Goal: Transaction & Acquisition: Download file/media

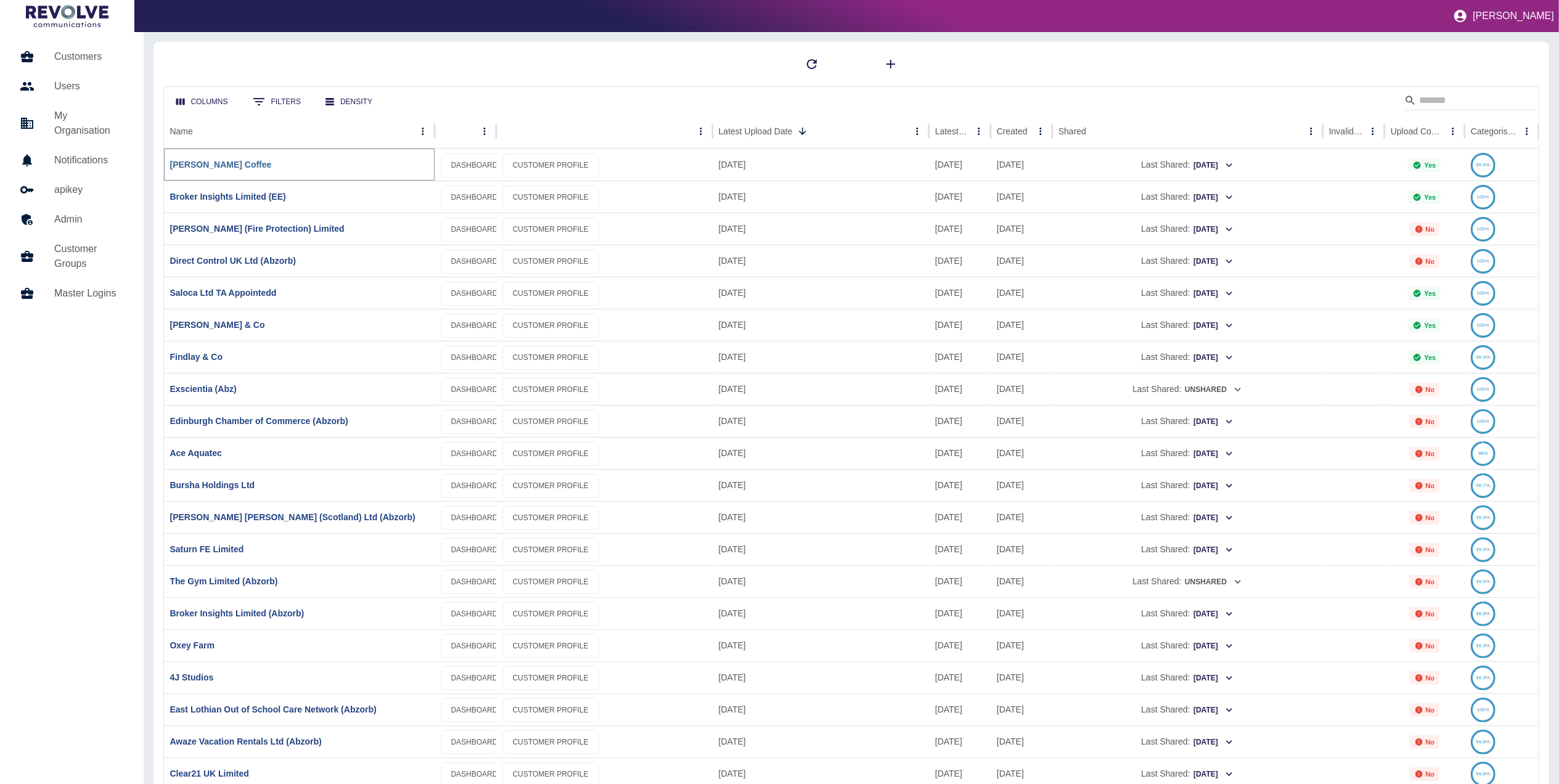
click at [193, 163] on link "[PERSON_NAME] Coffee" at bounding box center [221, 164] width 102 height 10
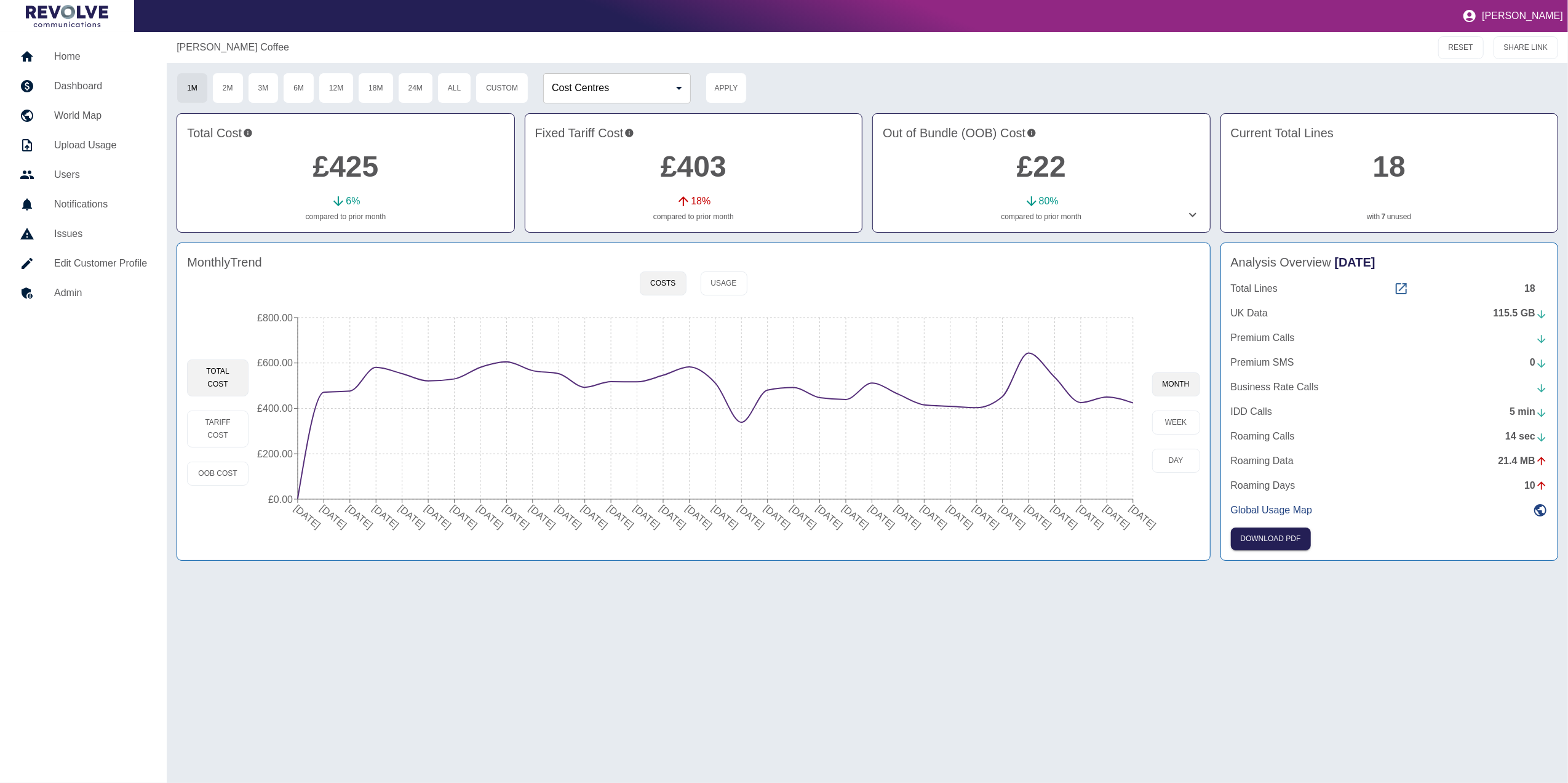
click at [1399, 293] on icon at bounding box center [1402, 289] width 15 height 15
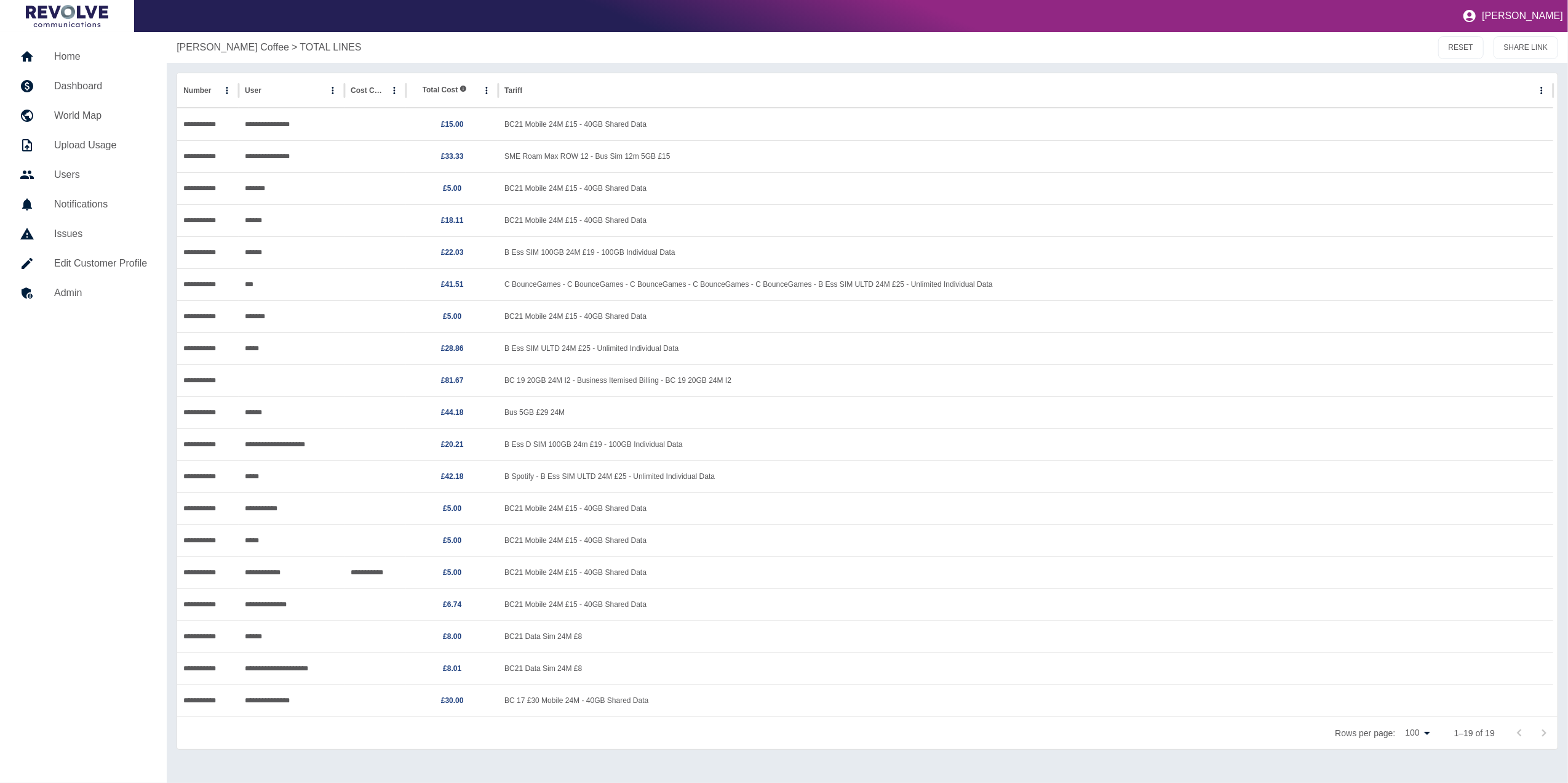
click at [79, 51] on h5 "Home" at bounding box center [101, 57] width 93 height 15
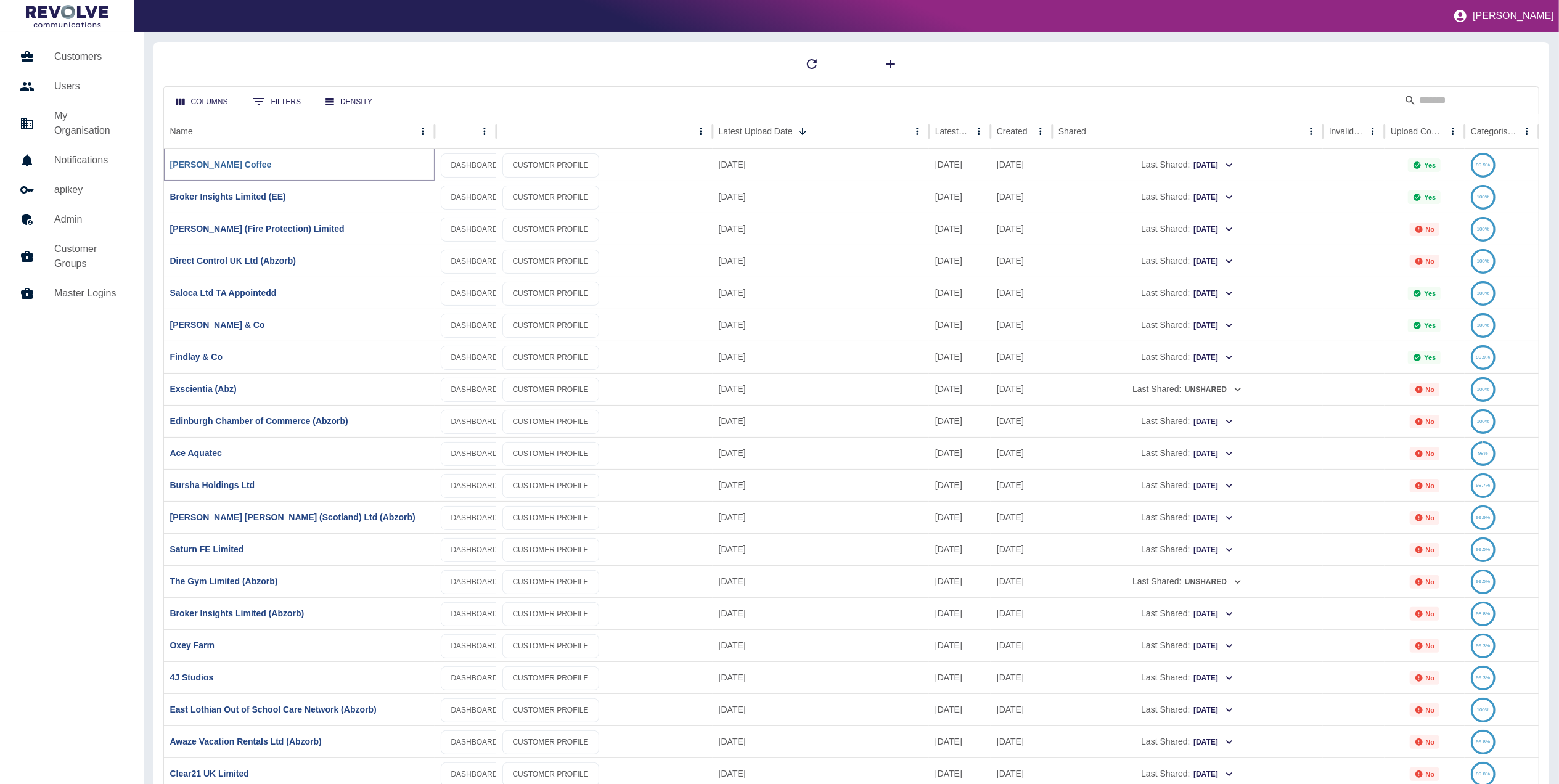
click at [203, 160] on link "[PERSON_NAME] Coffee" at bounding box center [221, 164] width 102 height 10
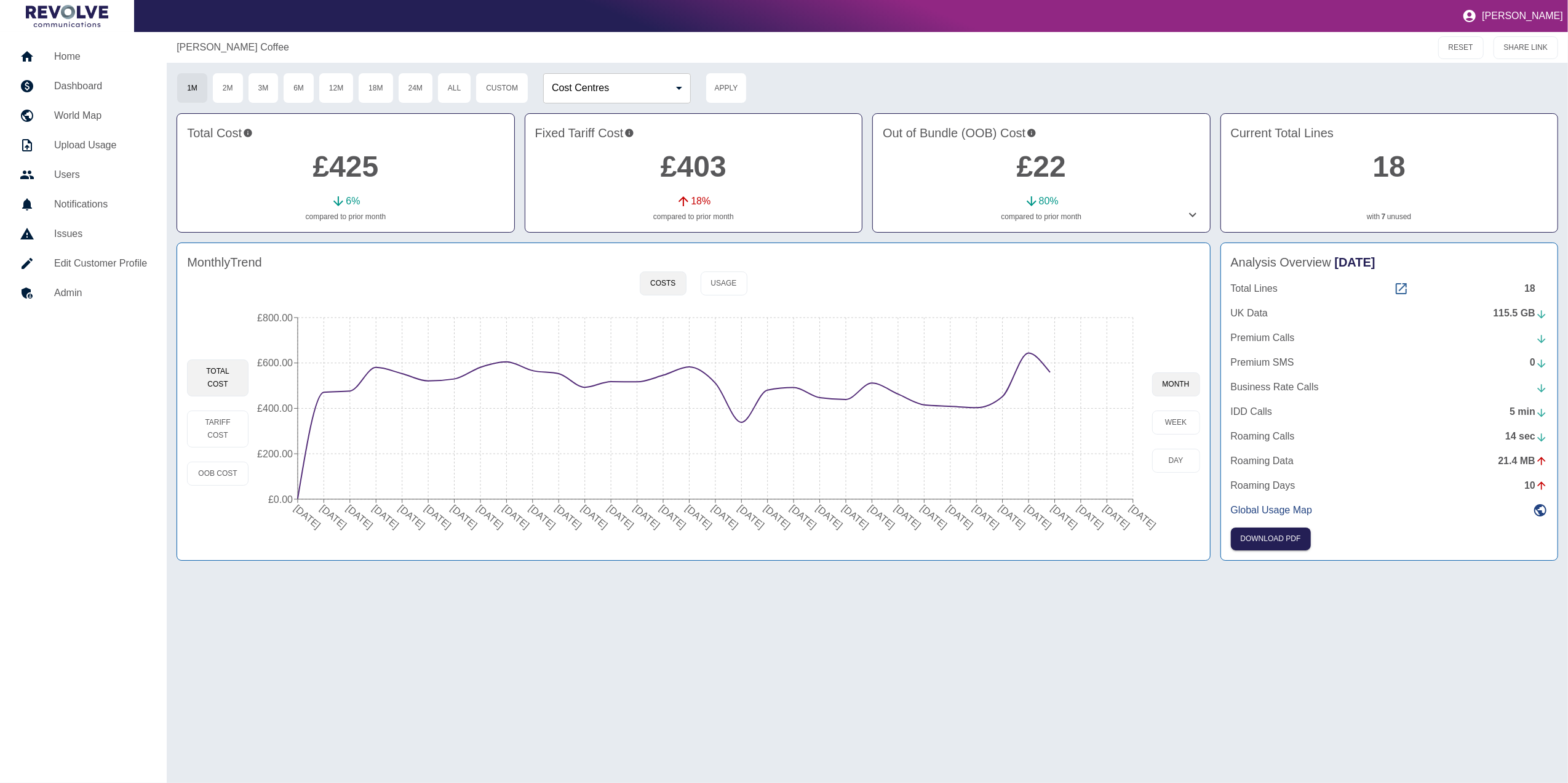
click at [1399, 284] on icon at bounding box center [1401, 288] width 11 height 11
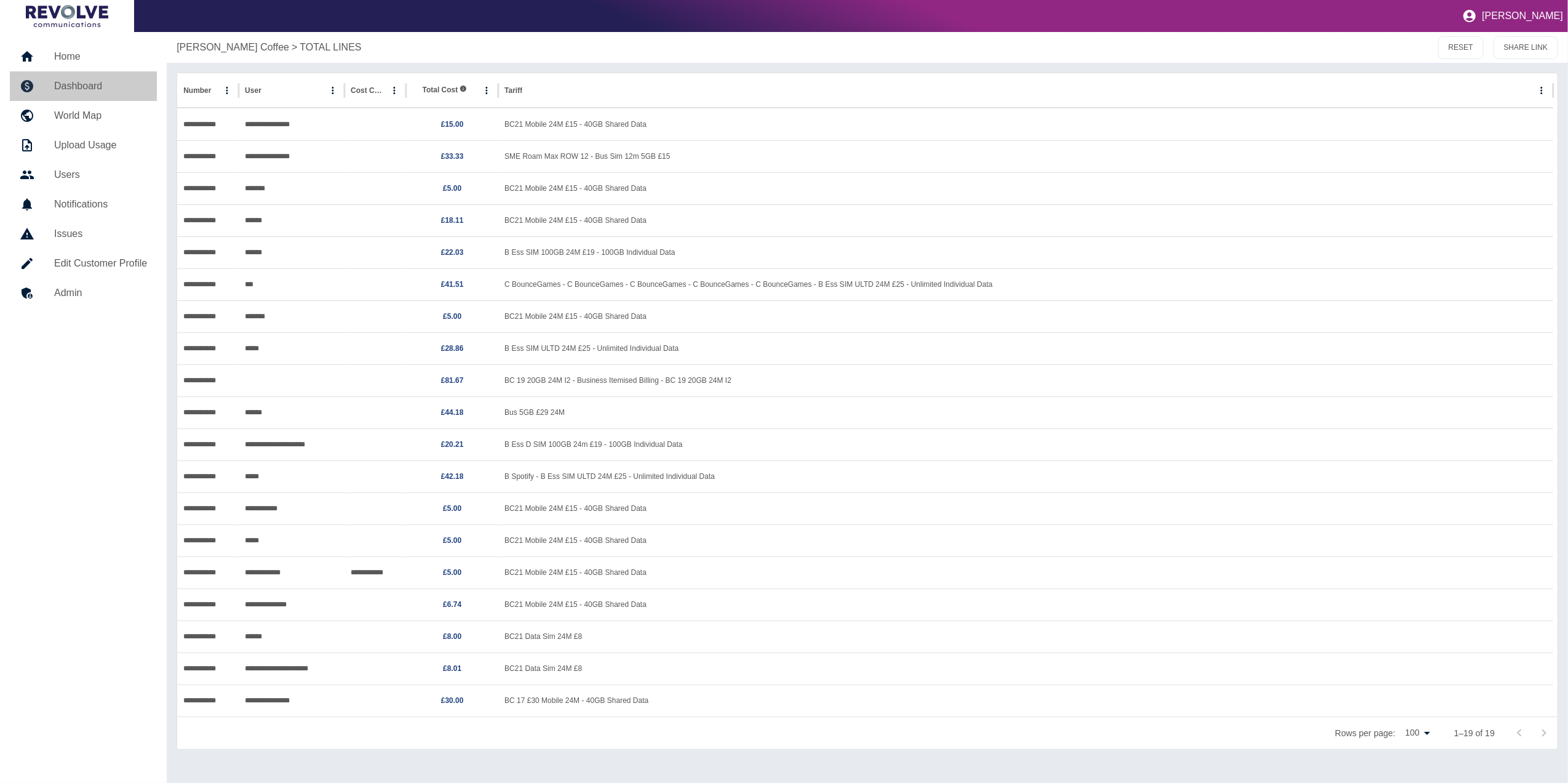
click at [76, 86] on h5 "Dashboard" at bounding box center [101, 86] width 93 height 15
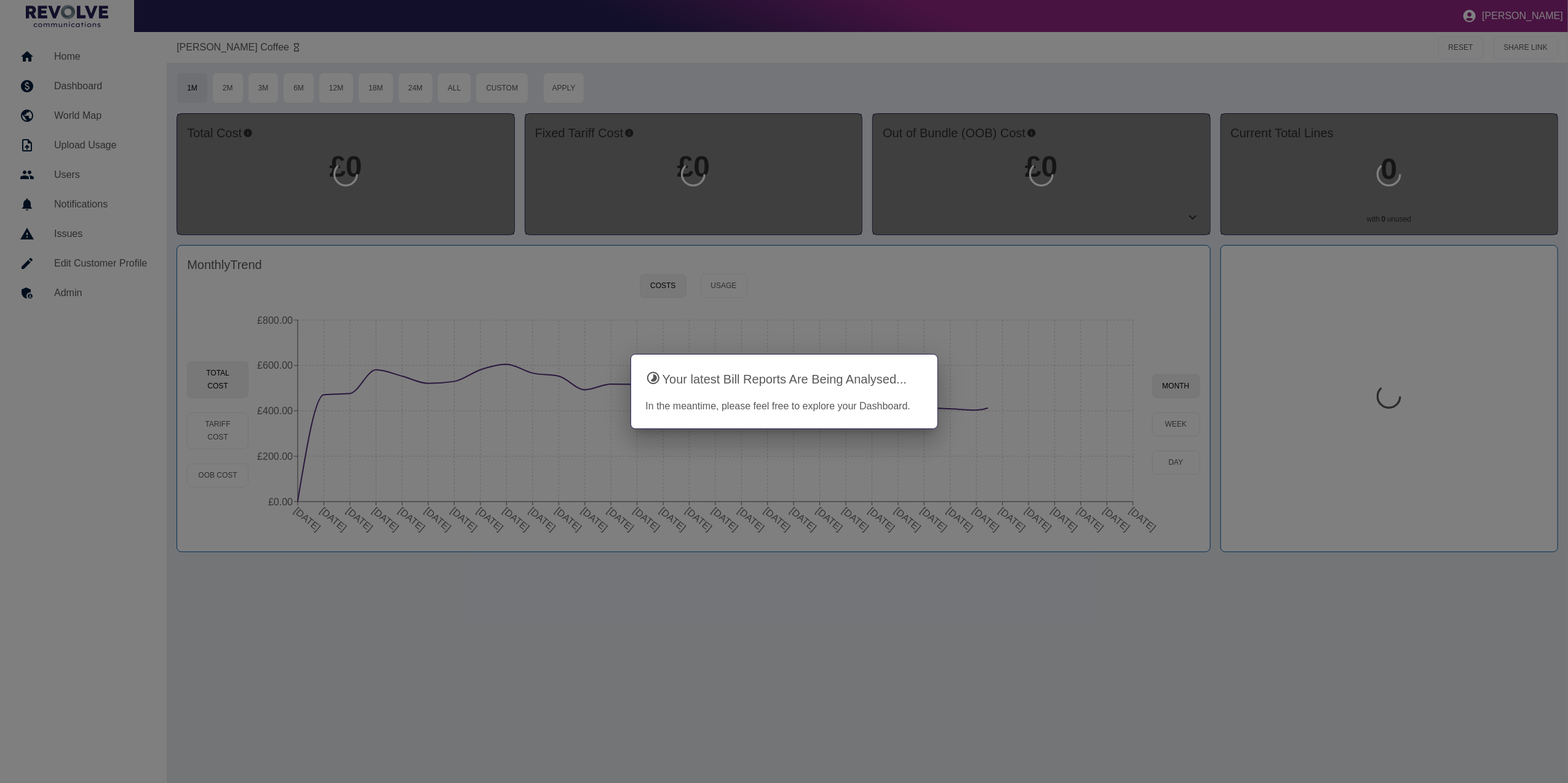
click at [80, 42] on div at bounding box center [784, 391] width 1568 height 783
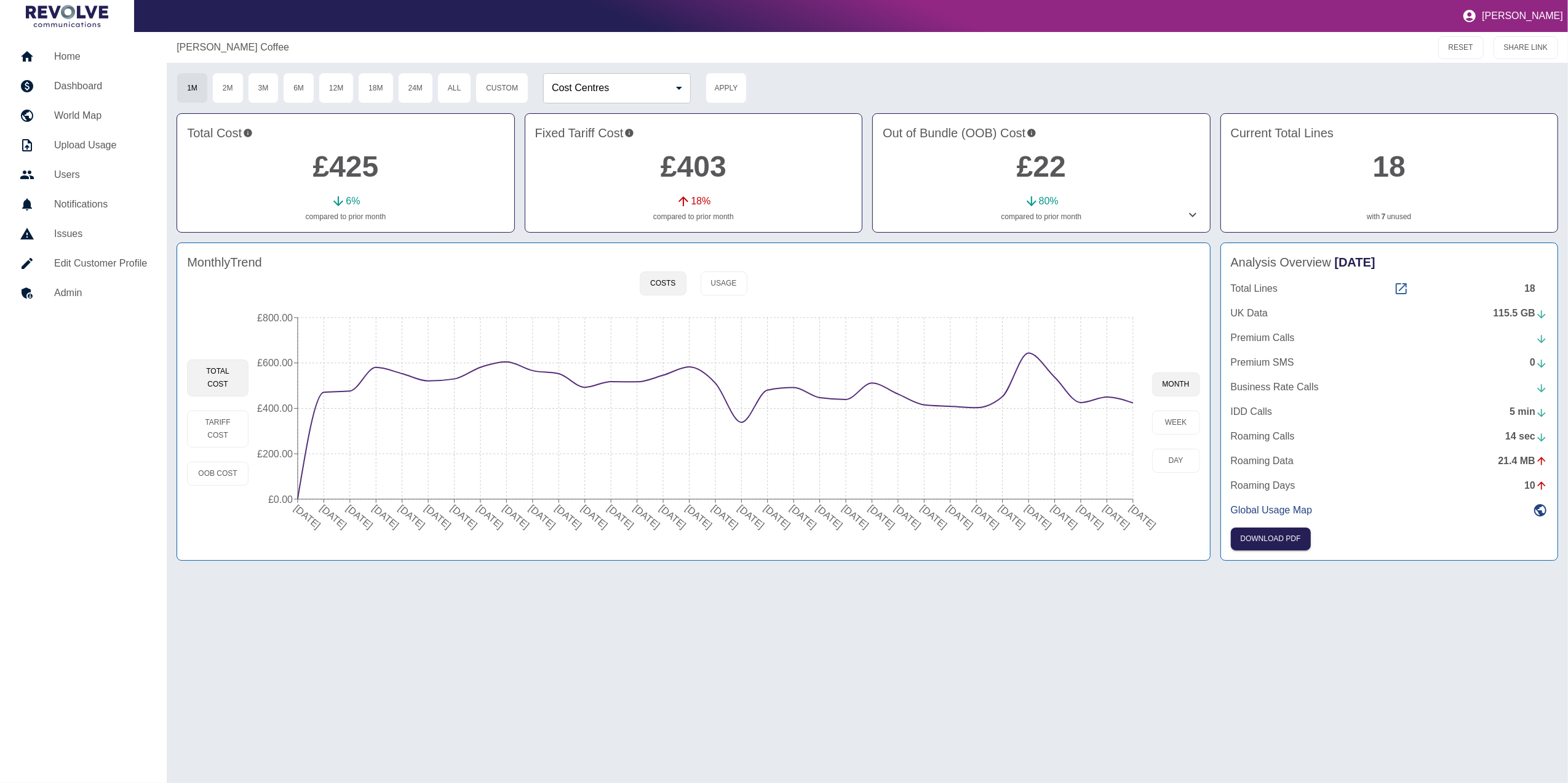
click at [1400, 289] on icon at bounding box center [1402, 289] width 15 height 15
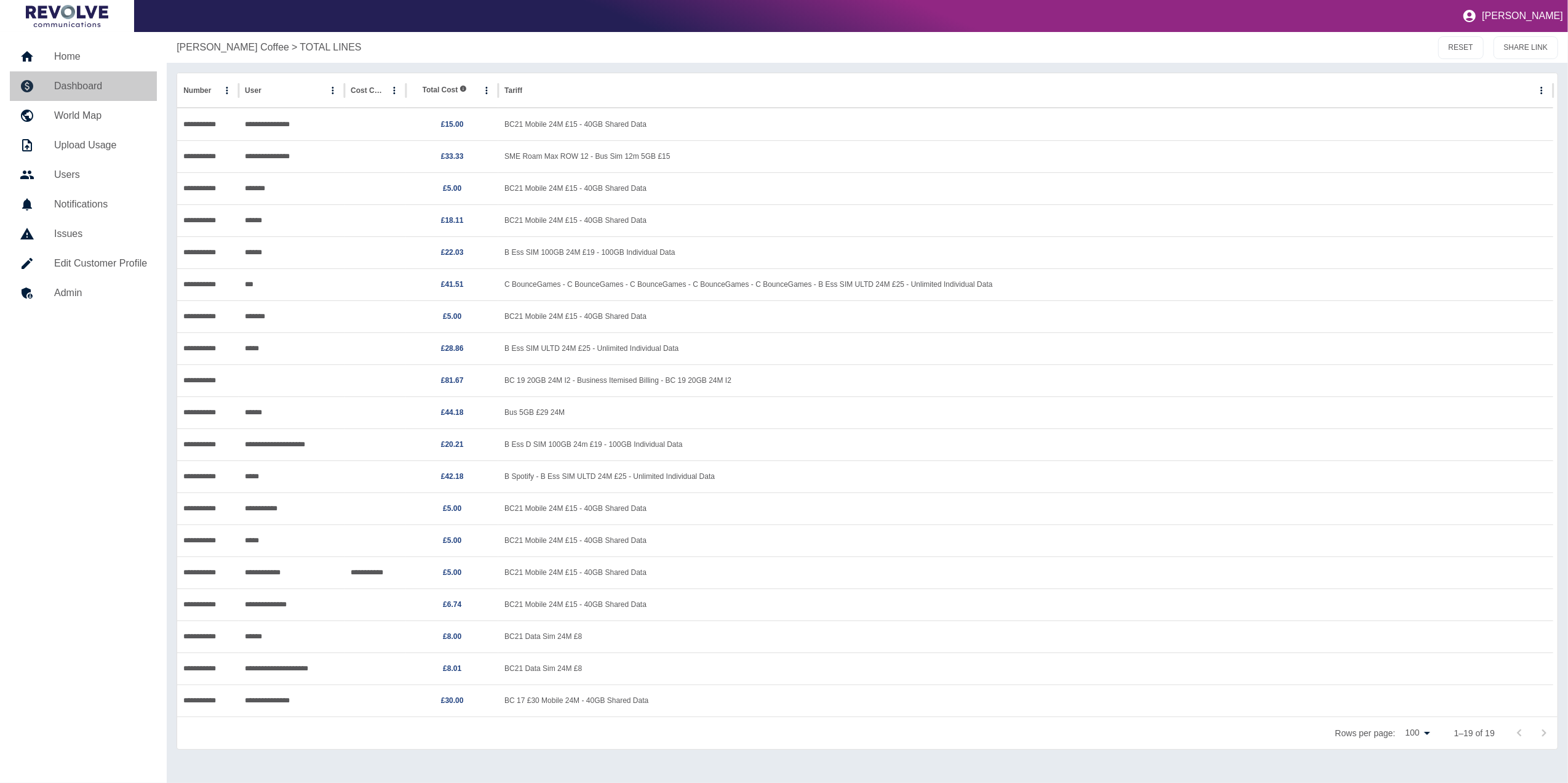
click at [79, 89] on h5 "Dashboard" at bounding box center [101, 86] width 93 height 15
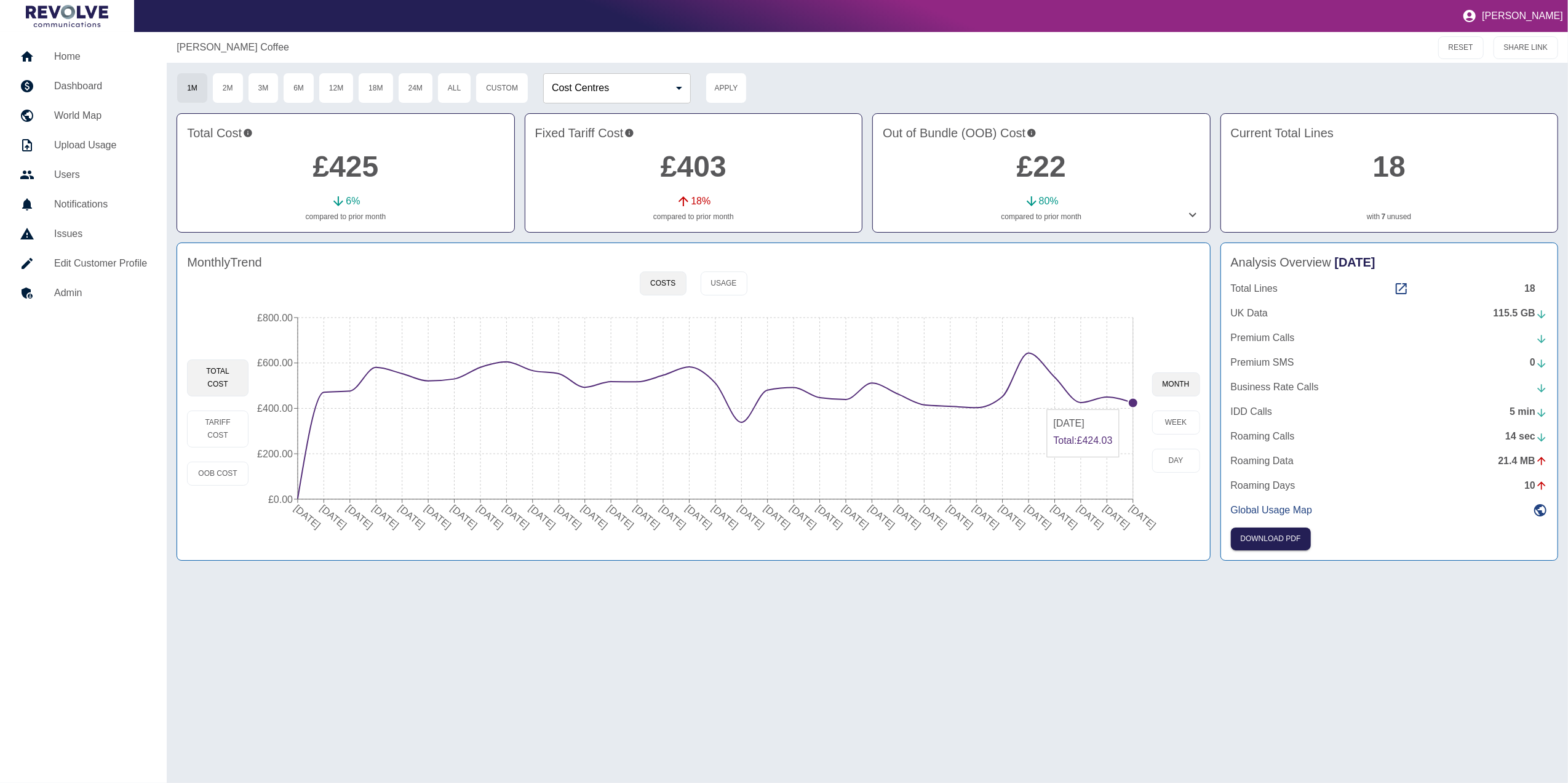
click at [1132, 404] on circle at bounding box center [1133, 402] width 10 height 10
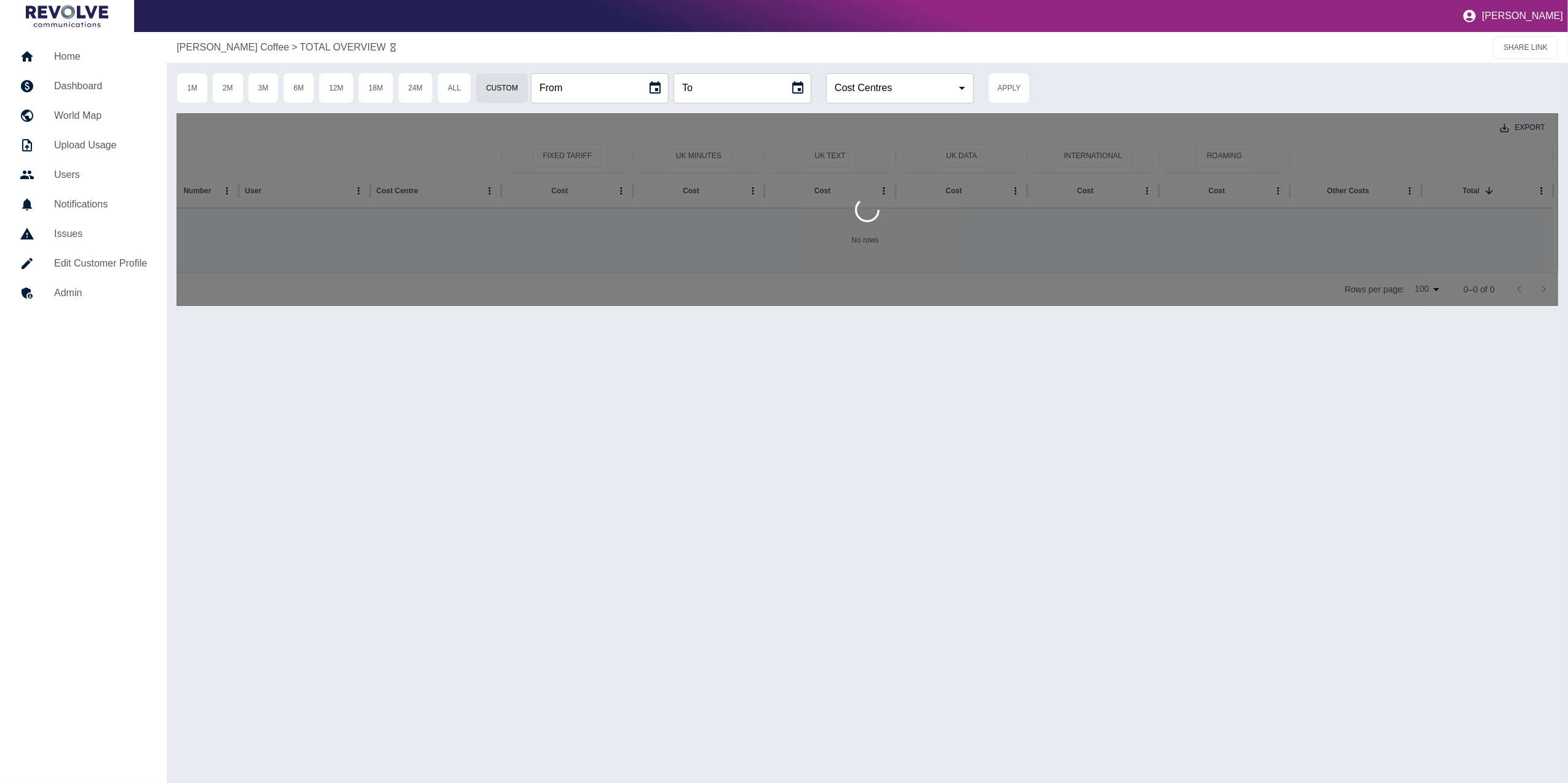
type input "**********"
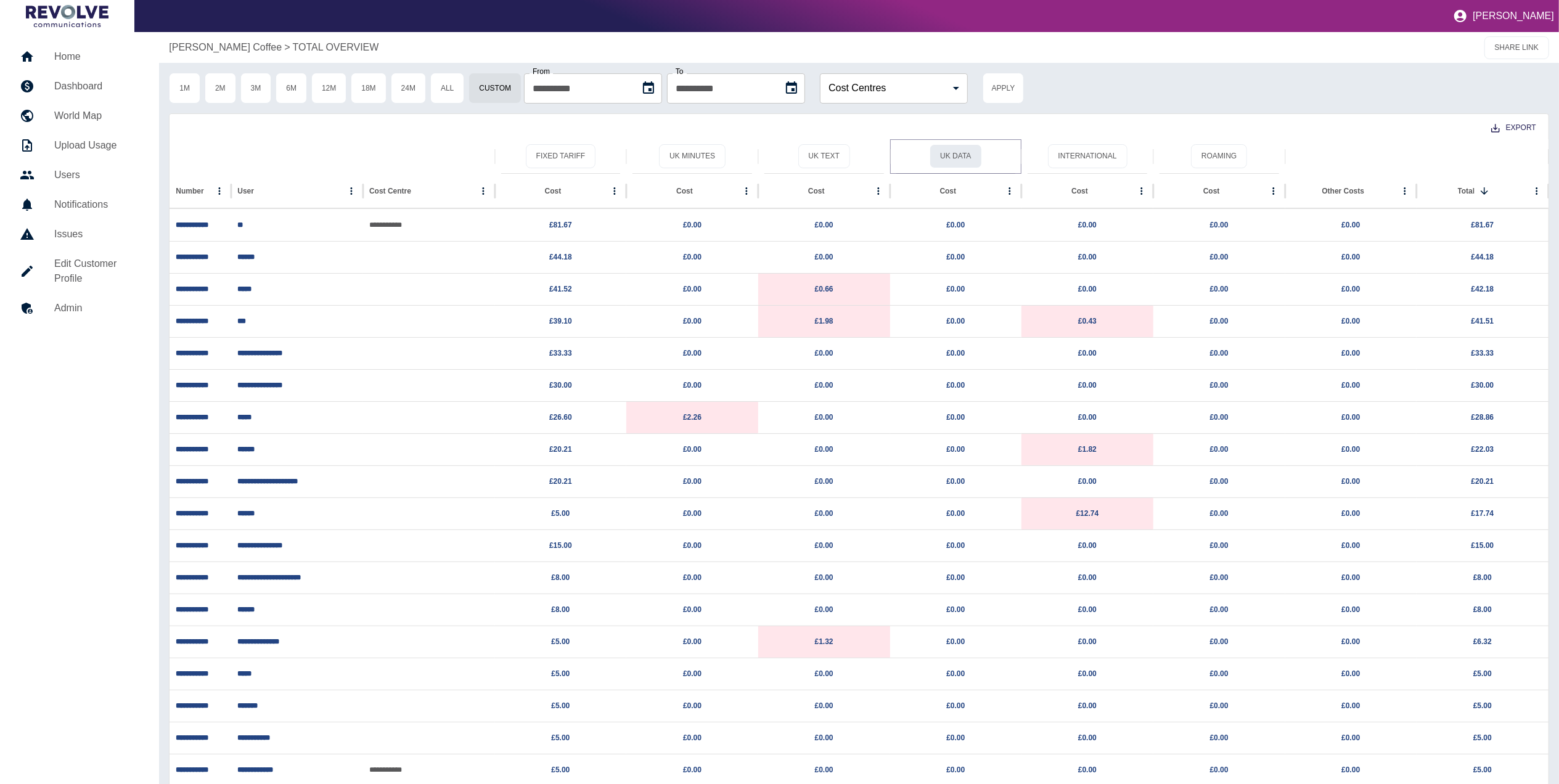
click at [950, 158] on button "UK Data" at bounding box center [956, 156] width 52 height 24
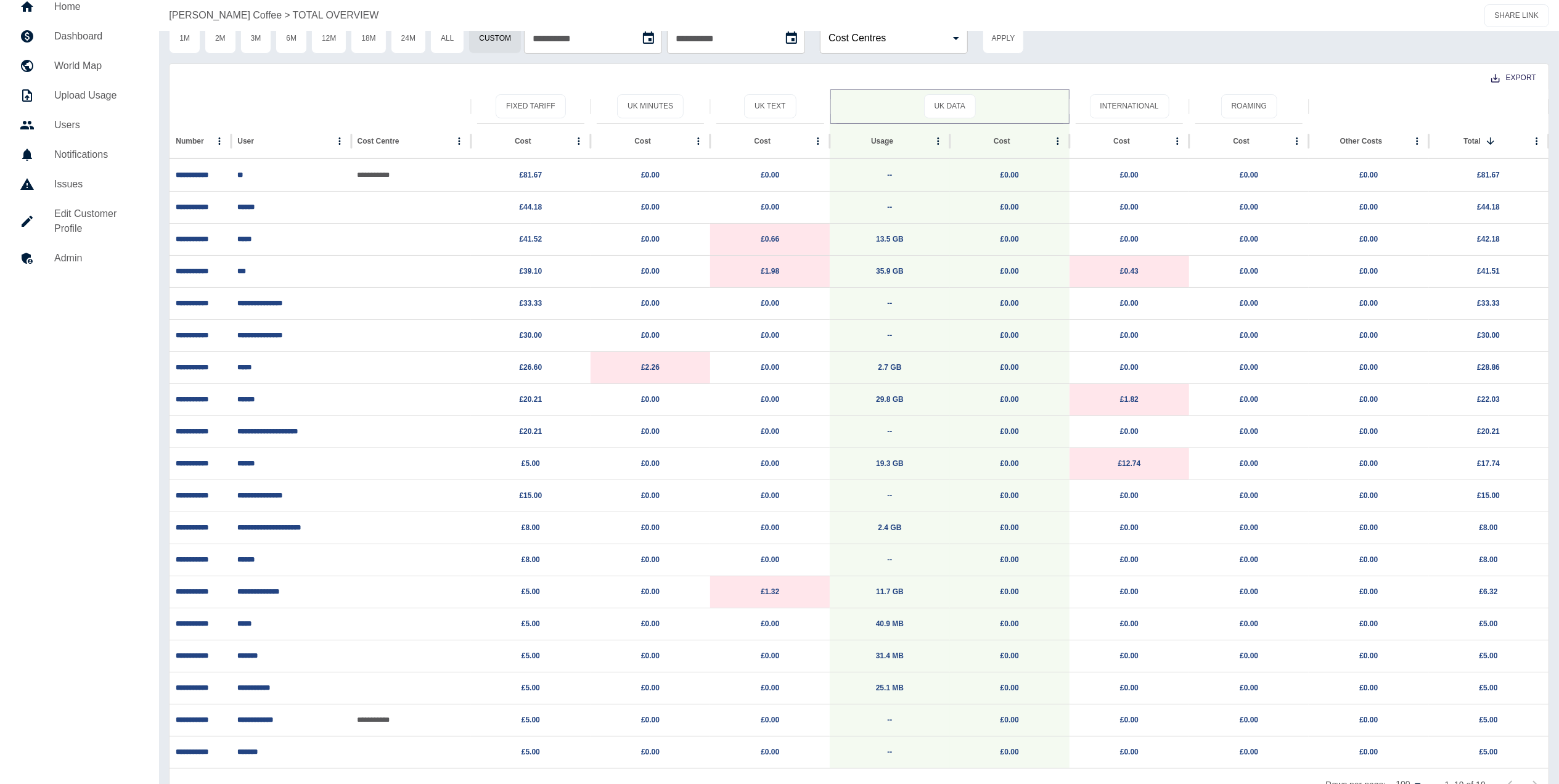
scroll to position [77, 0]
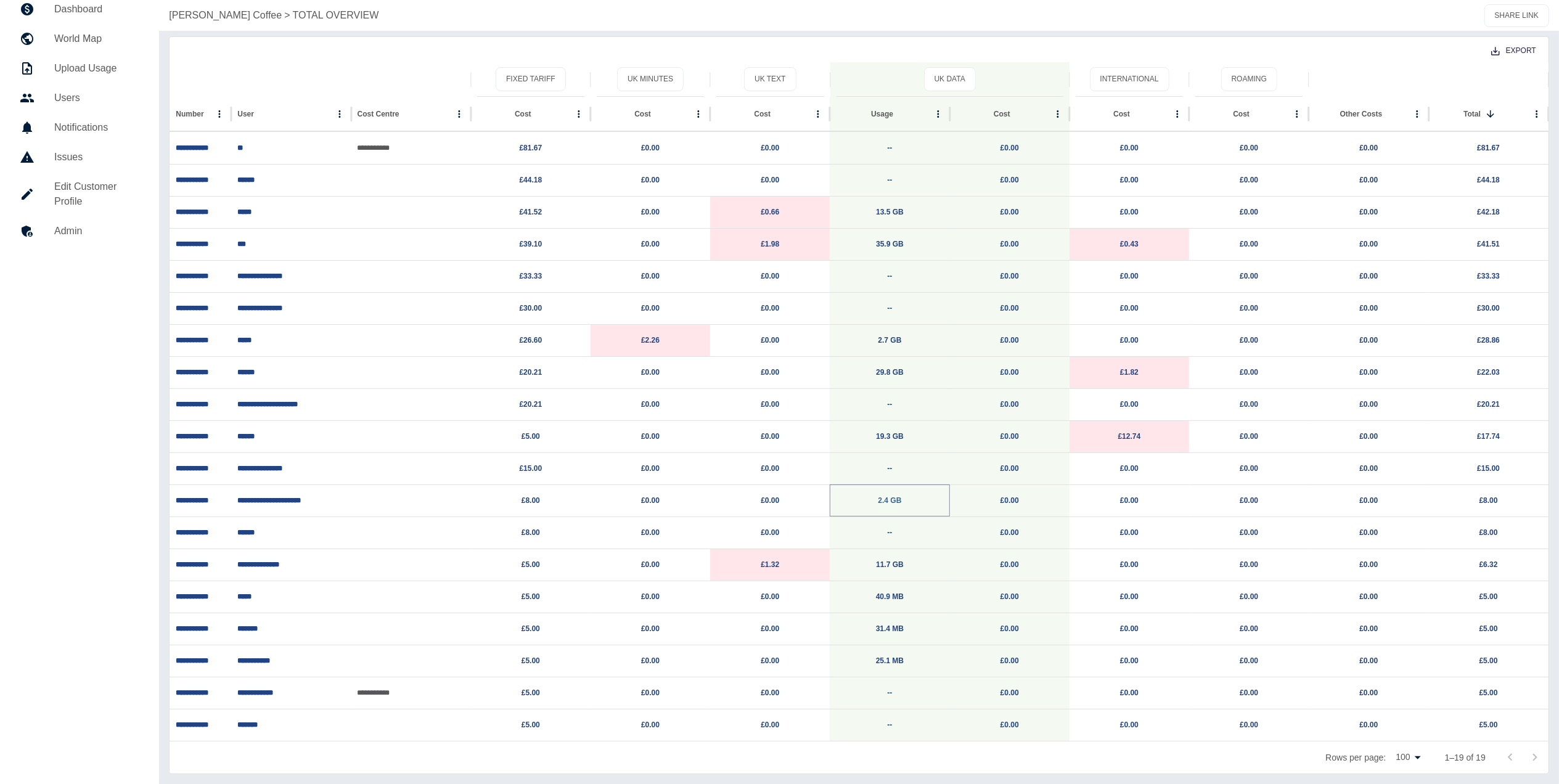
click at [887, 496] on link "2.4 GB" at bounding box center [890, 500] width 23 height 8
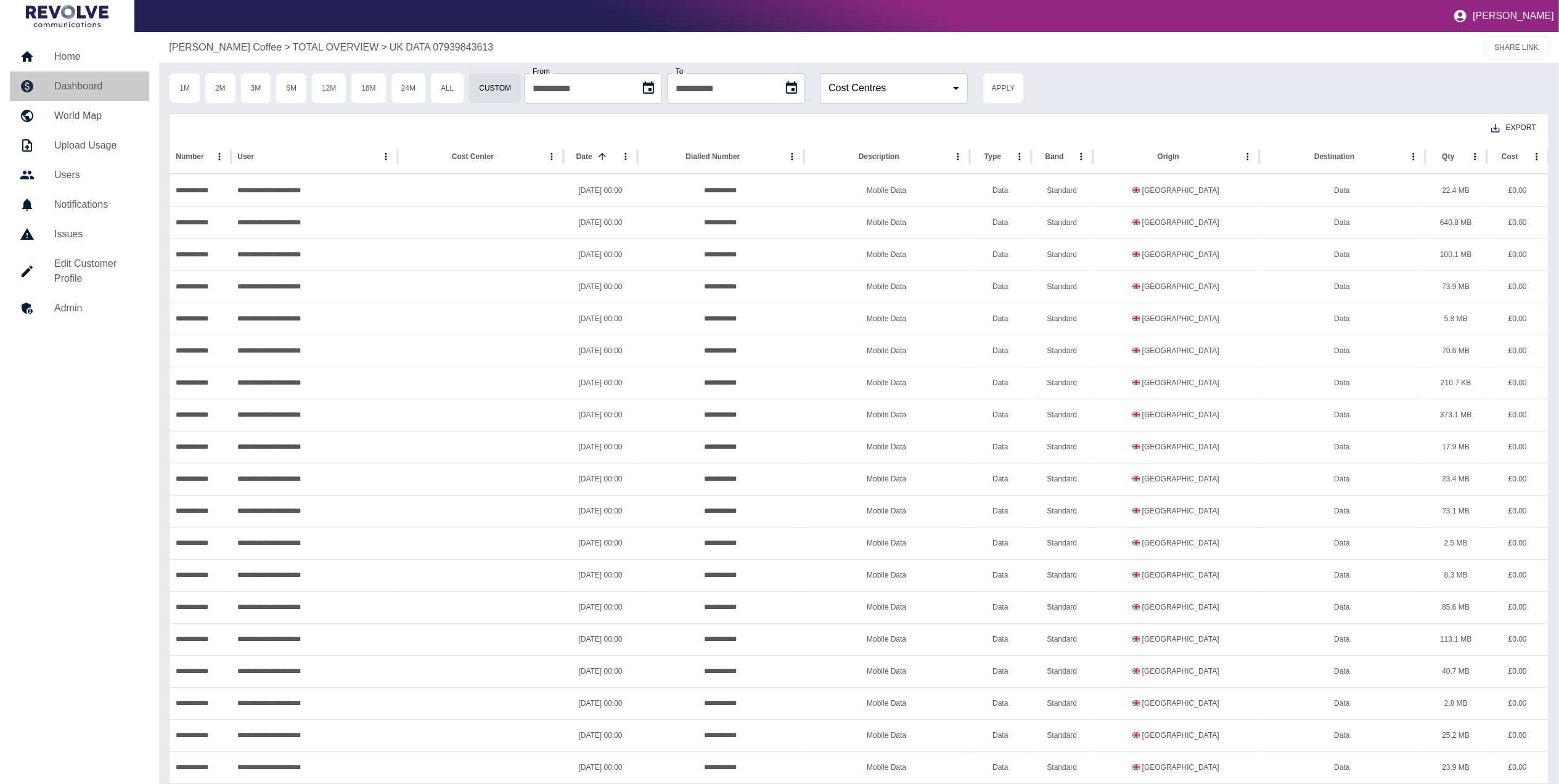
click at [112, 94] on link "Dashboard" at bounding box center [80, 86] width 139 height 30
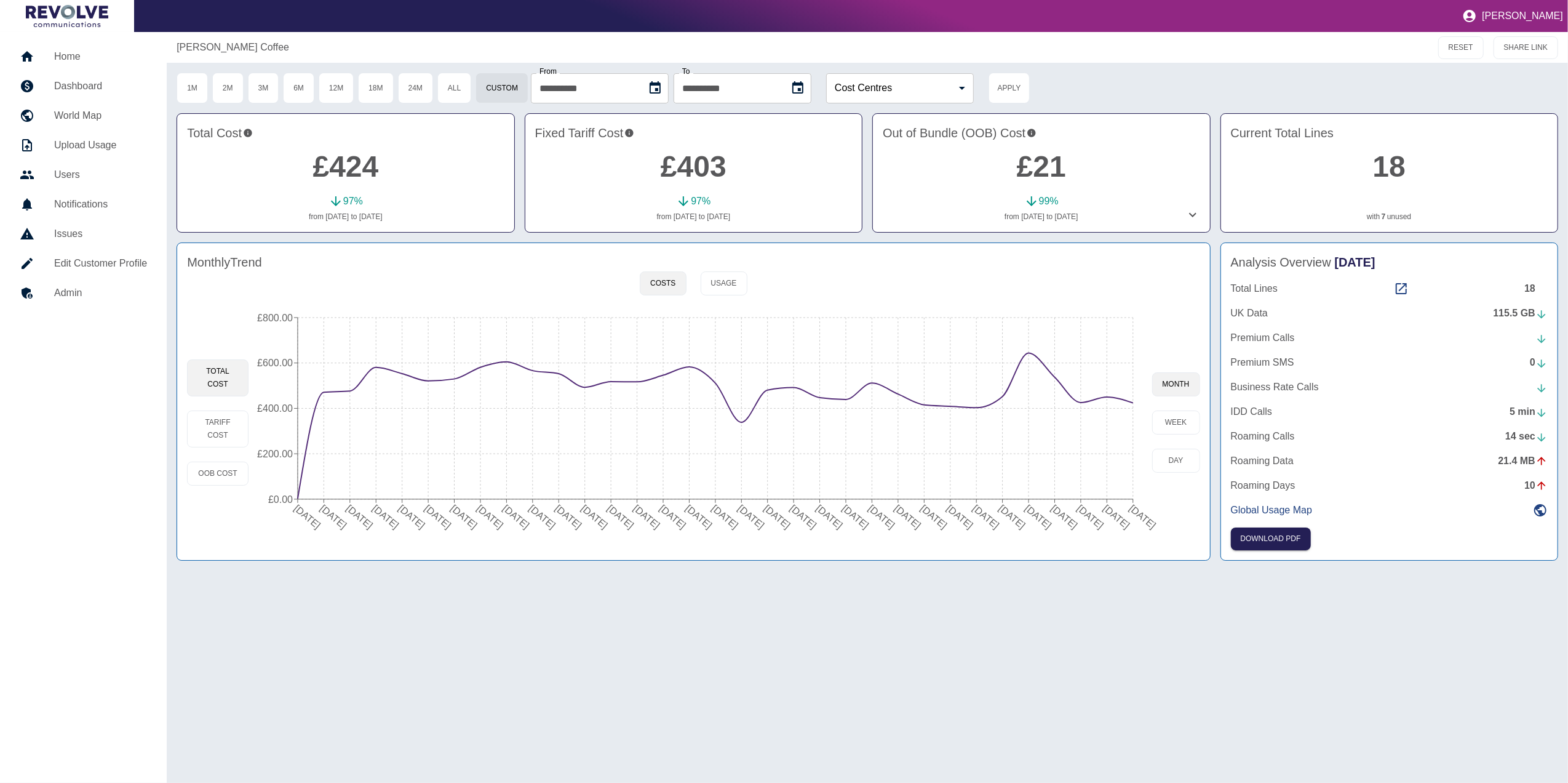
click at [130, 67] on link "Home" at bounding box center [83, 56] width 147 height 30
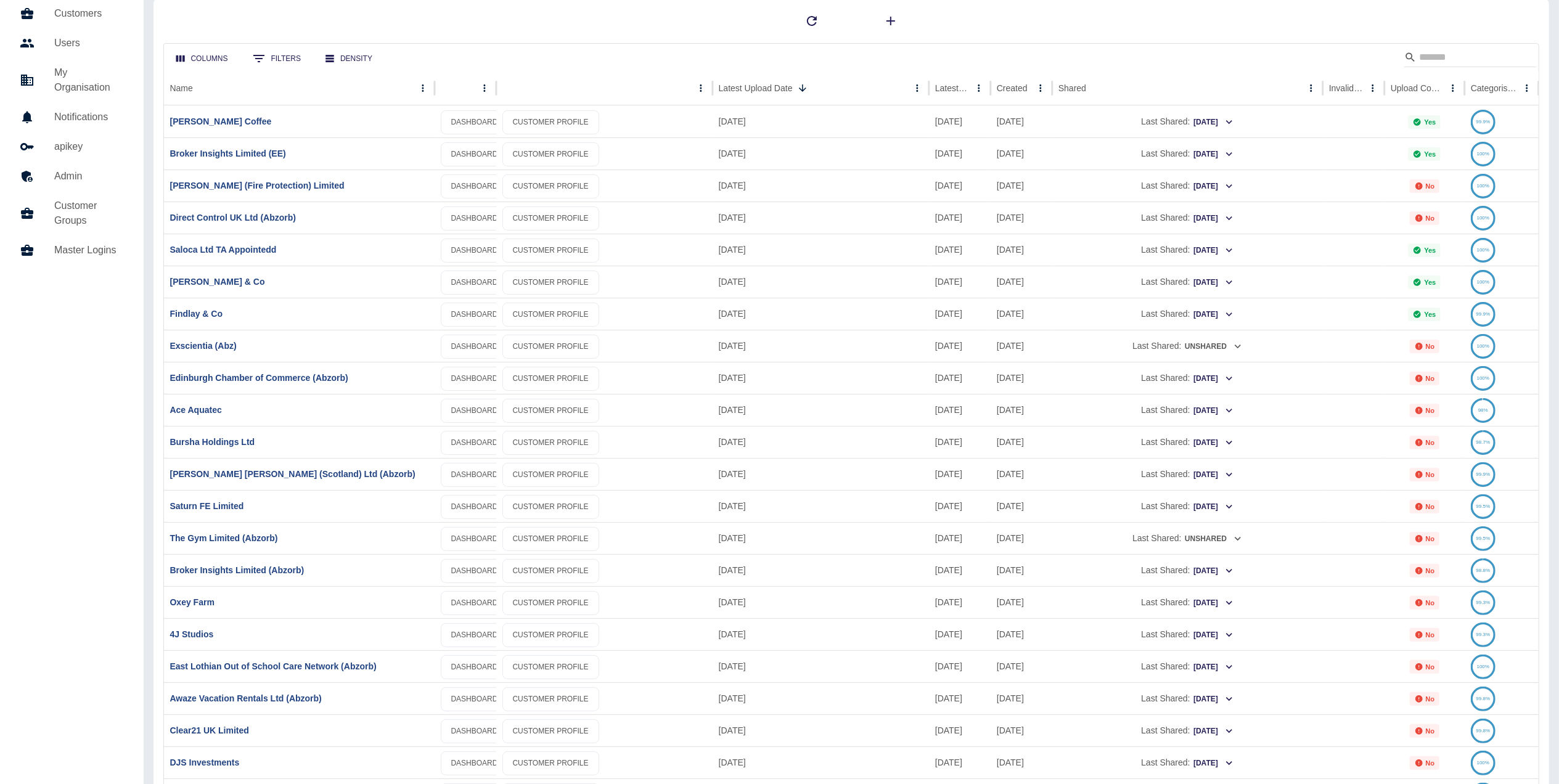
scroll to position [82, 0]
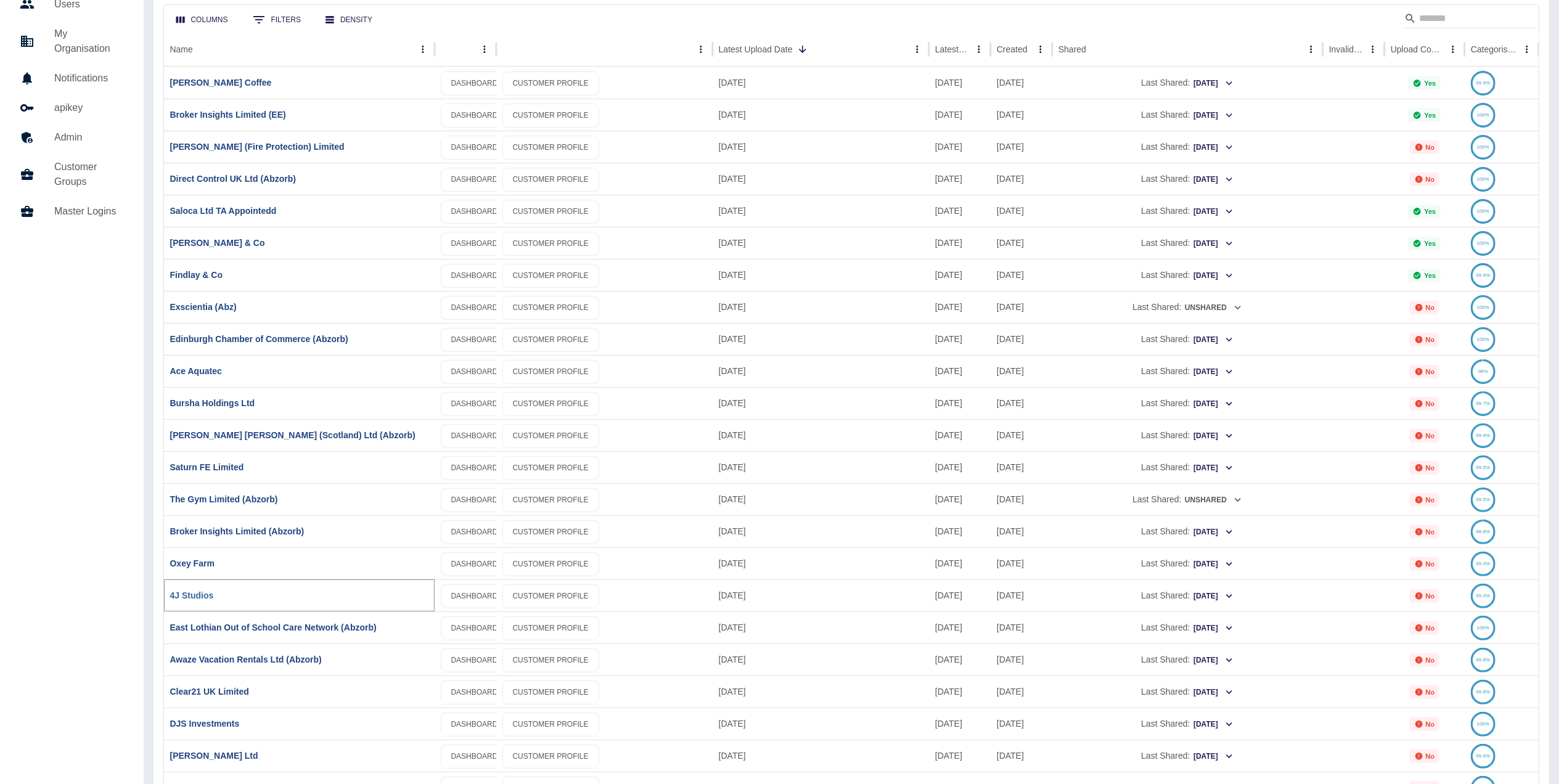
click at [193, 592] on link "4J Studios" at bounding box center [192, 595] width 44 height 10
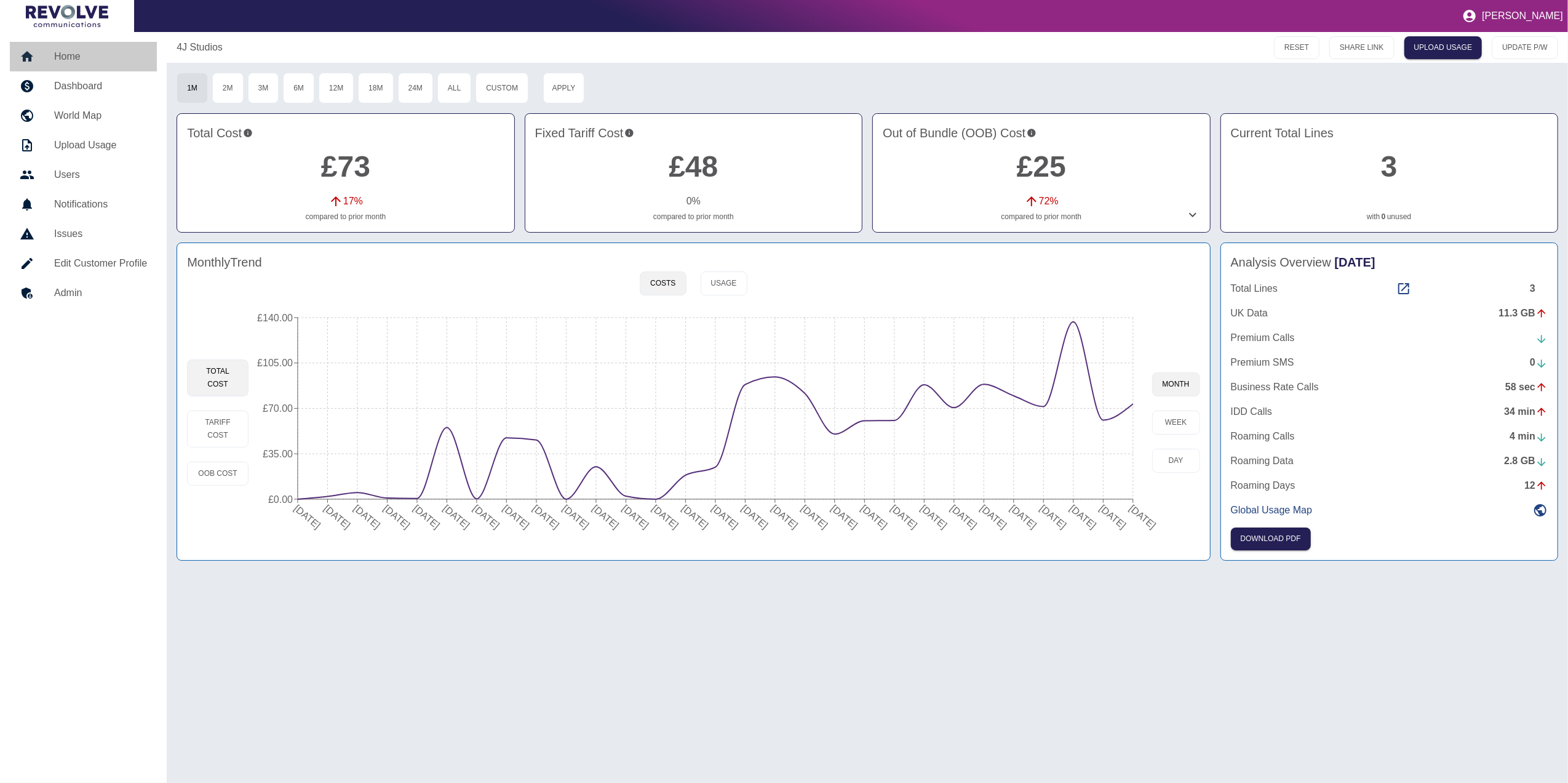
click at [79, 52] on h5 "Home" at bounding box center [101, 57] width 93 height 15
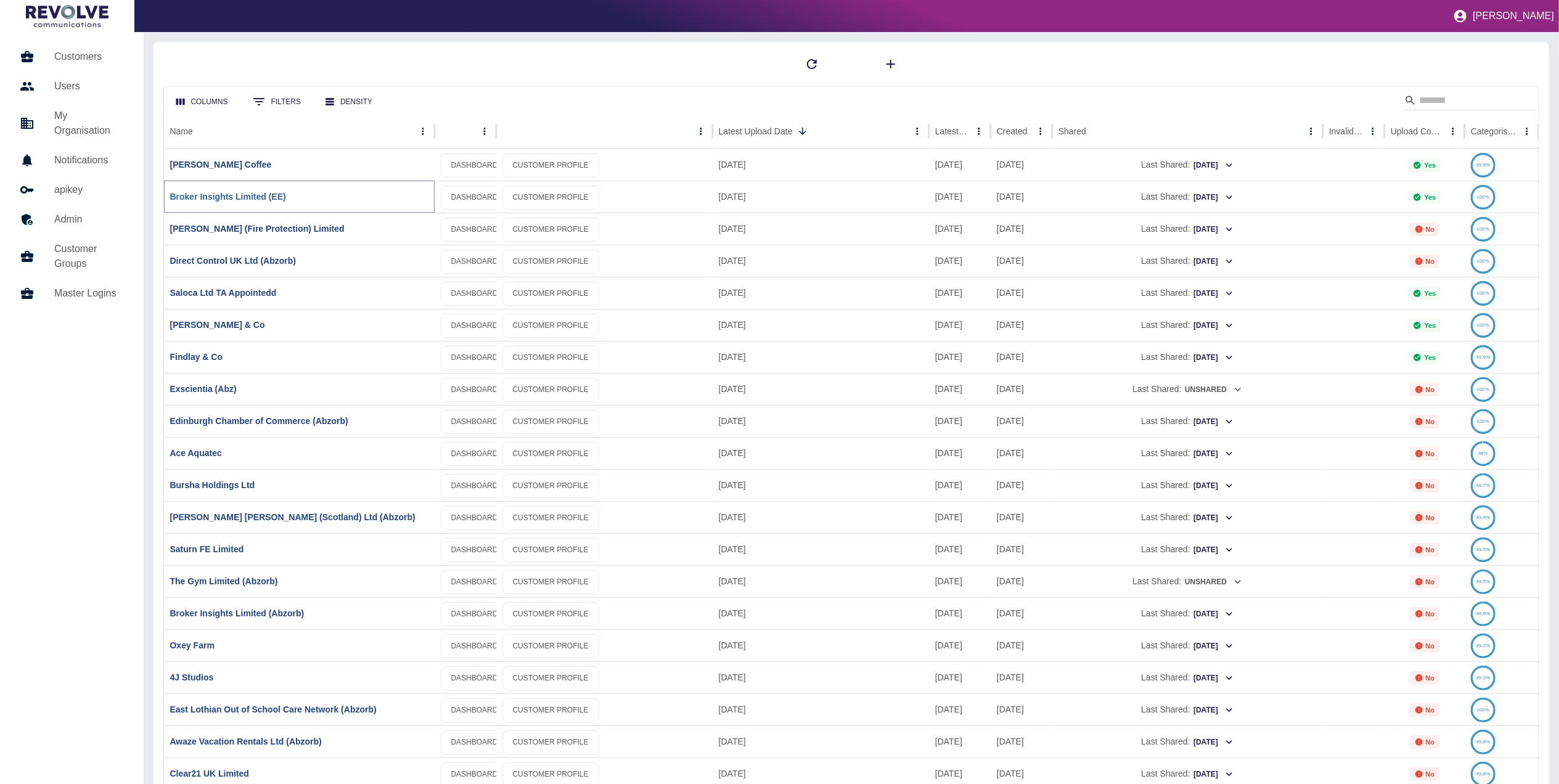
click at [274, 195] on link "Broker Insights Limited (EE)" at bounding box center [227, 196] width 116 height 10
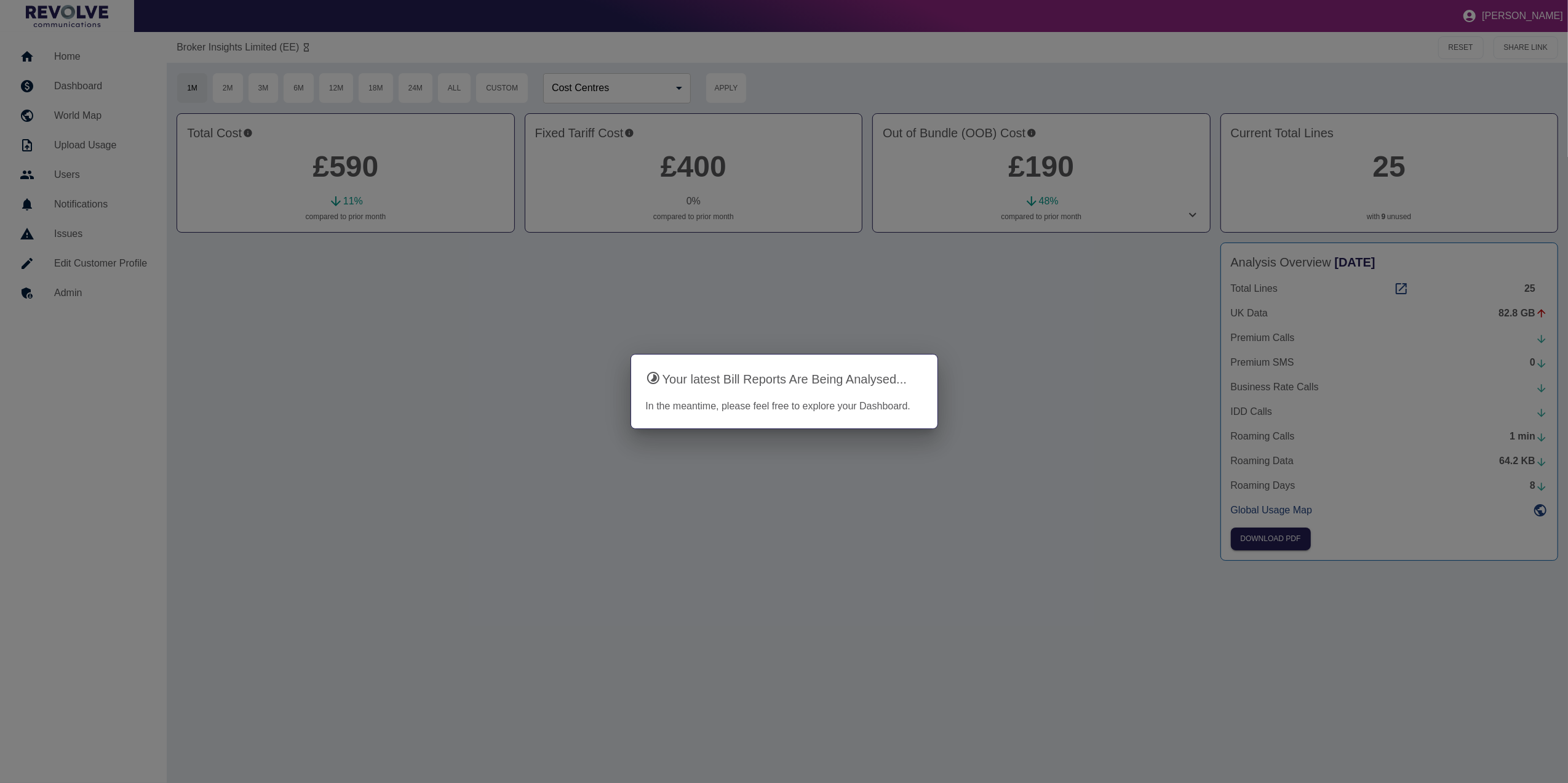
click at [1106, 451] on div at bounding box center [784, 391] width 1568 height 783
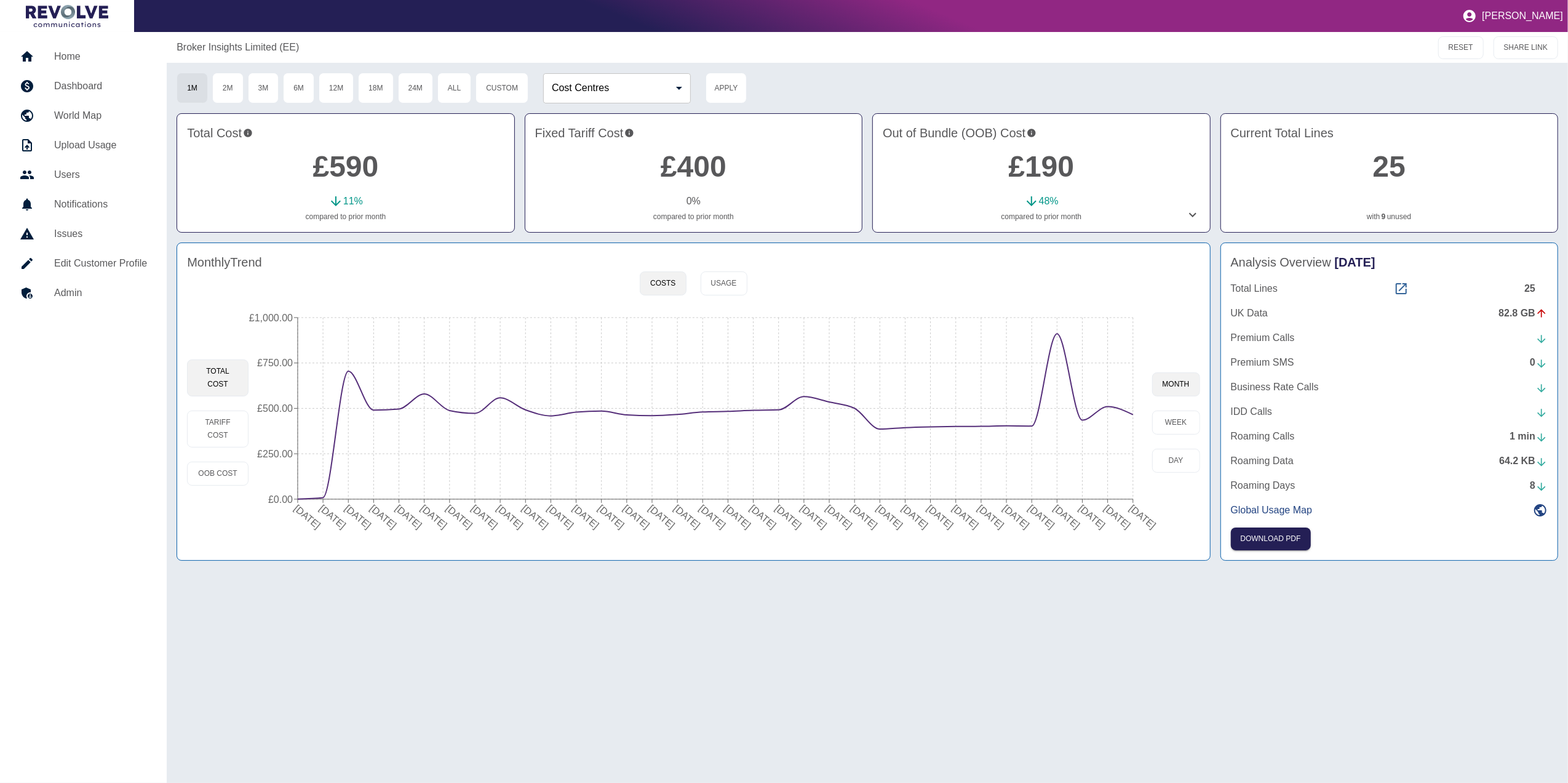
click at [1405, 289] on icon at bounding box center [1402, 289] width 15 height 15
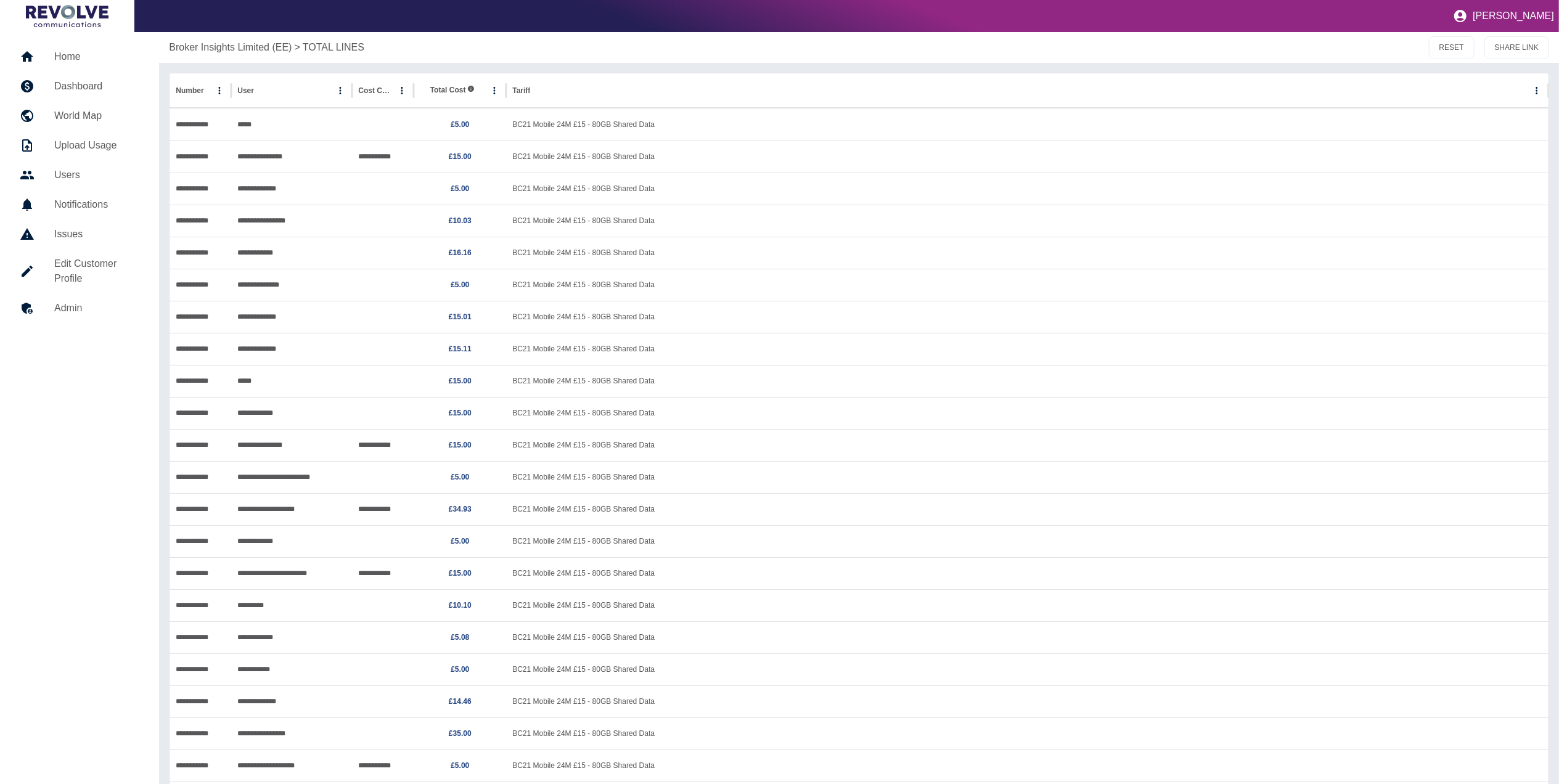
click at [70, 77] on link "Dashboard" at bounding box center [80, 86] width 139 height 30
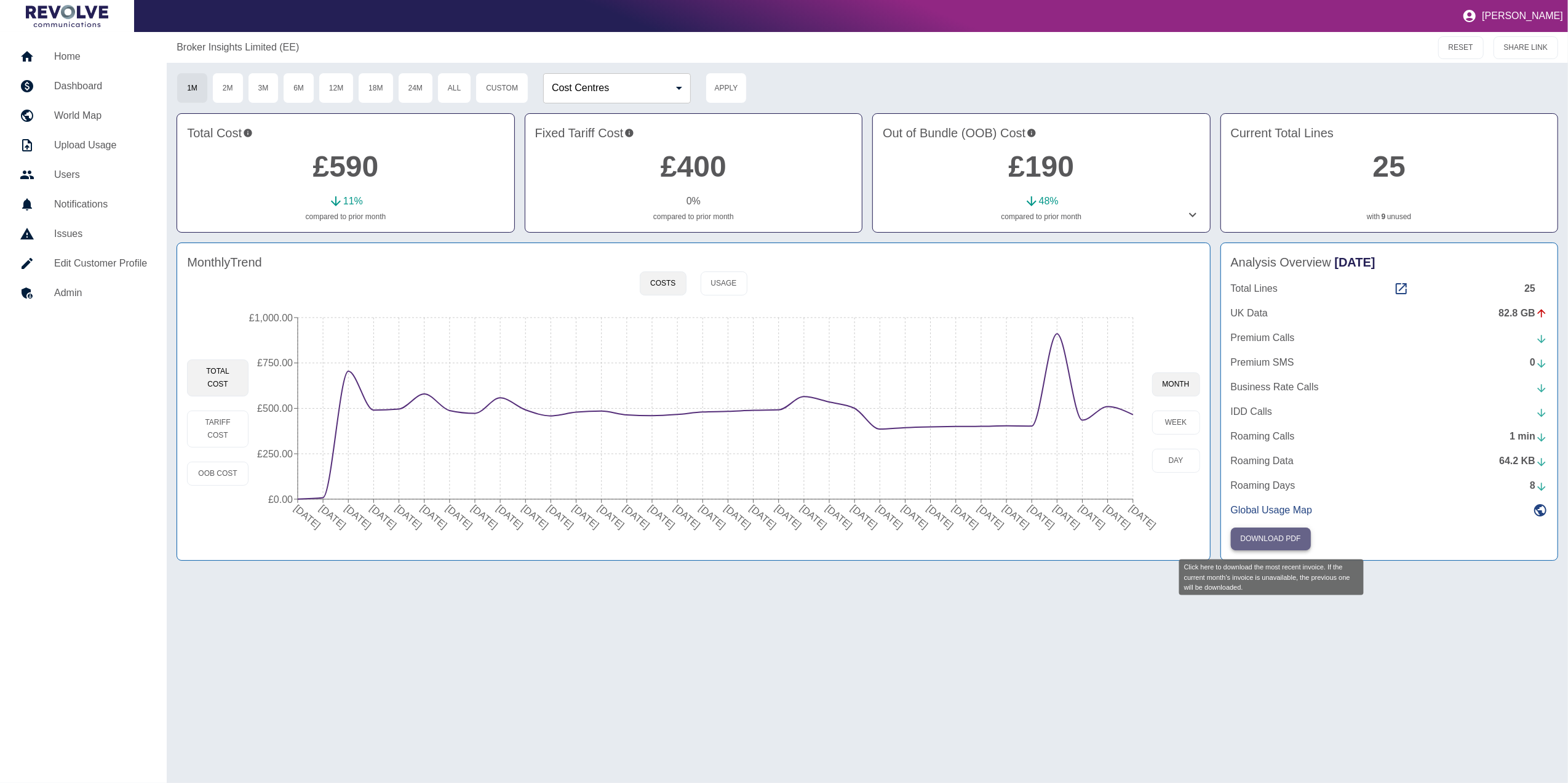
click at [1293, 536] on button "Download PDF" at bounding box center [1271, 539] width 80 height 23
click at [1399, 294] on icon at bounding box center [1401, 288] width 11 height 11
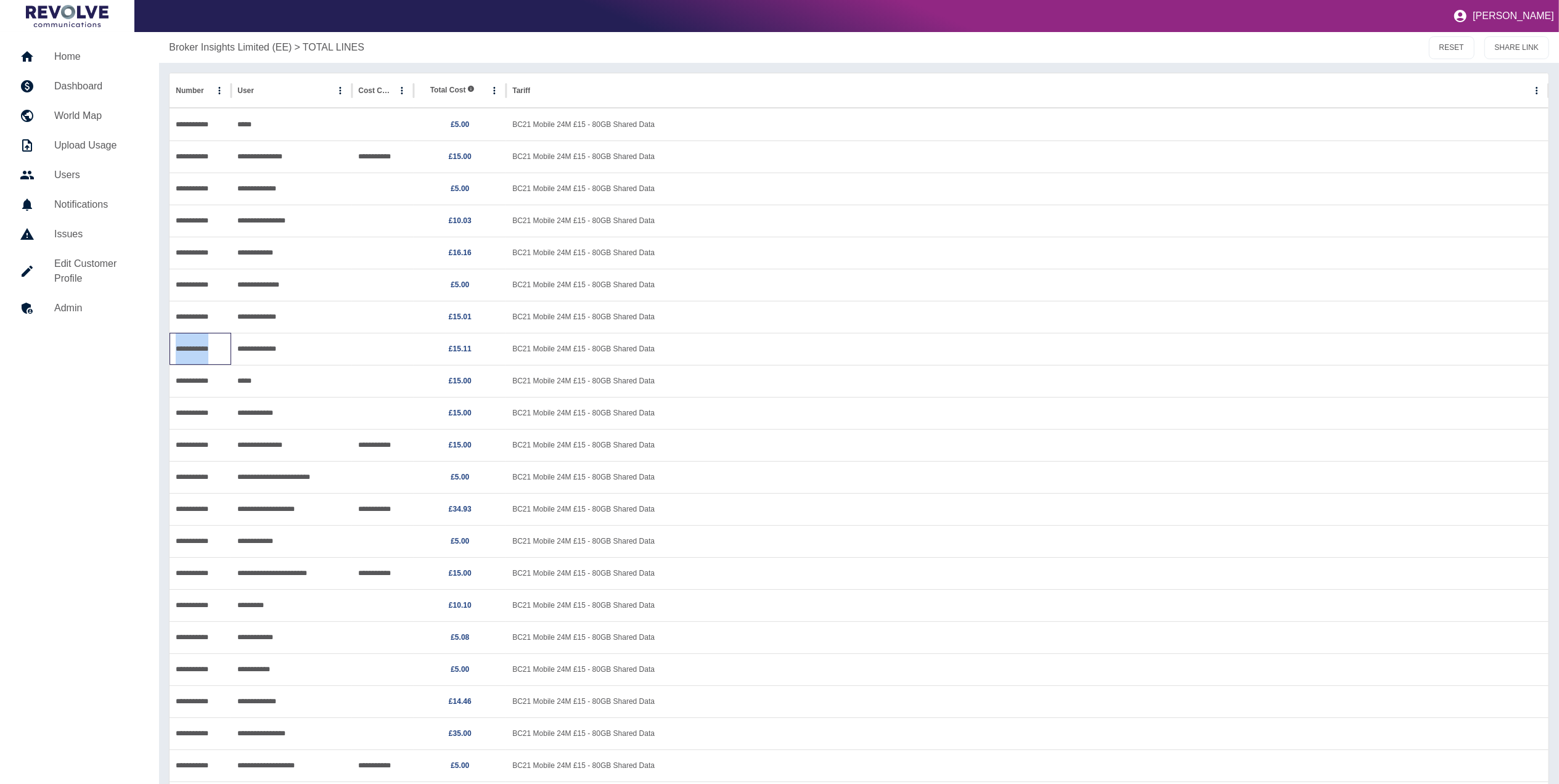
drag, startPoint x: 222, startPoint y: 348, endPoint x: 175, endPoint y: 351, distance: 47.1
click at [175, 351] on div "**********" at bounding box center [200, 348] width 61 height 32
copy div "**********"
